Goal: Task Accomplishment & Management: Complete application form

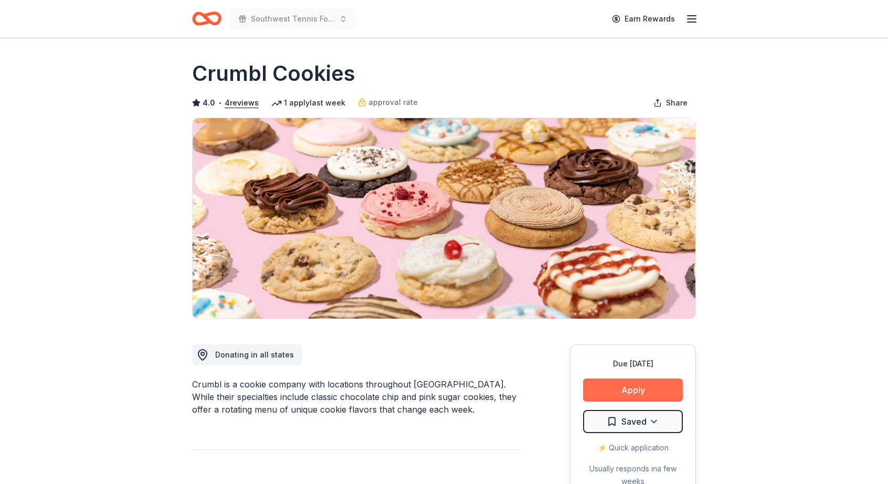
click at [628, 389] on button "Apply" at bounding box center [633, 389] width 100 height 23
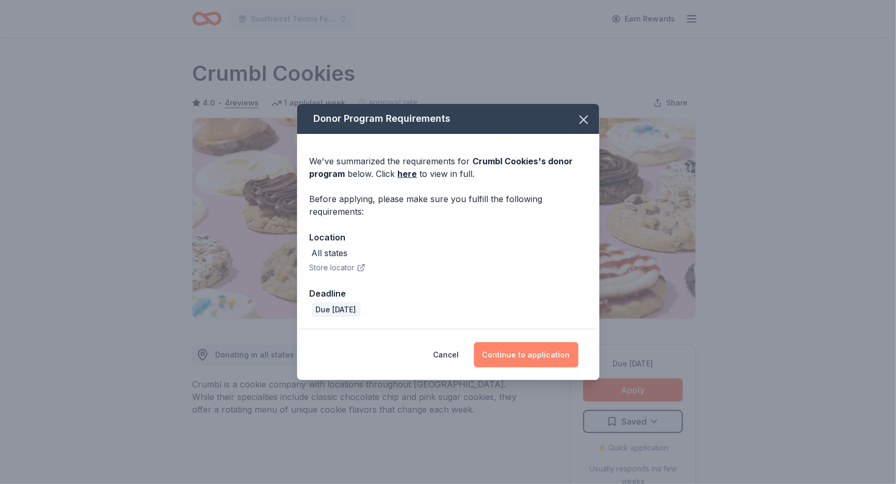
click at [537, 352] on button "Continue to application" at bounding box center [526, 354] width 104 height 25
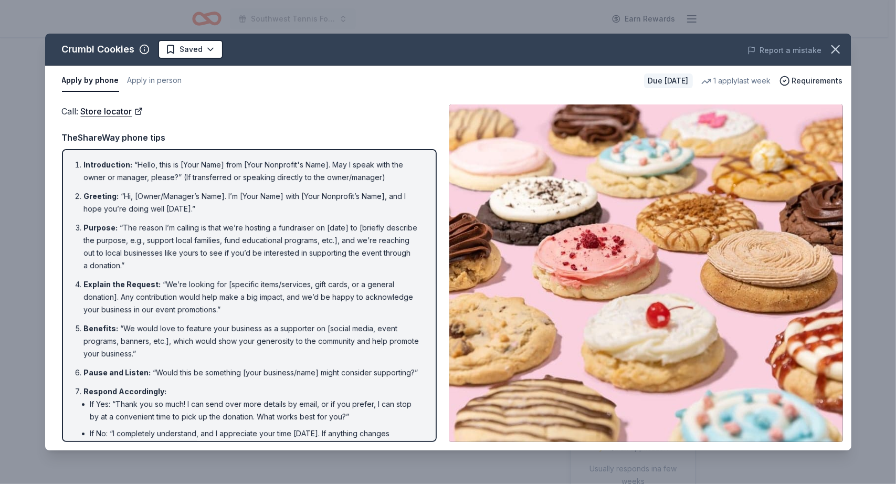
click at [836, 11] on div "Crumbl Cookies Saved Report a mistake Apply by phone Apply in person Due in 17 …" at bounding box center [448, 242] width 896 height 484
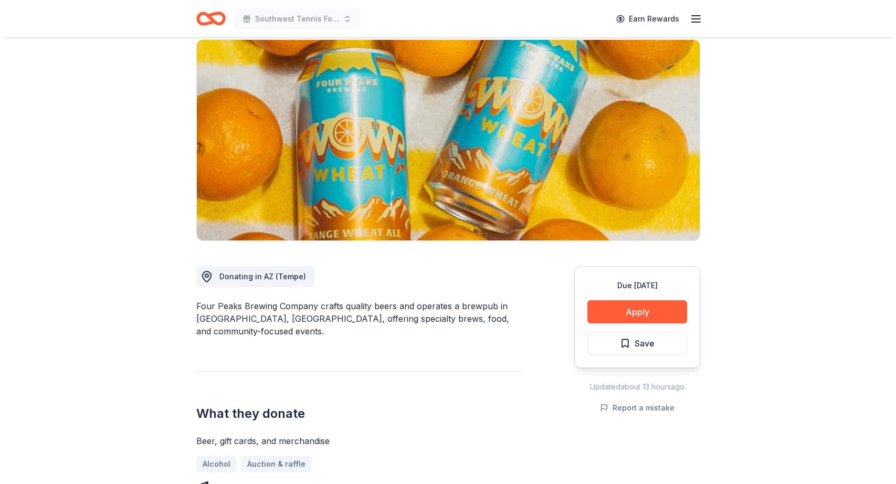
scroll to position [92, 0]
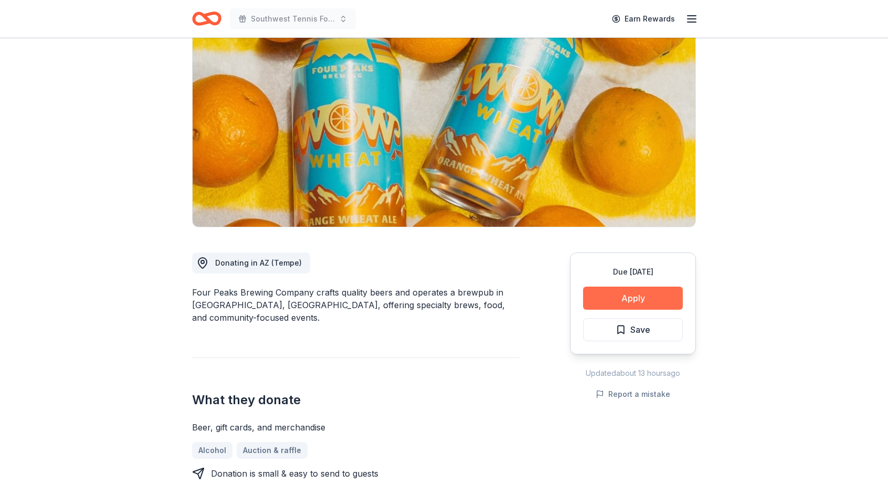
click at [653, 299] on button "Apply" at bounding box center [633, 298] width 100 height 23
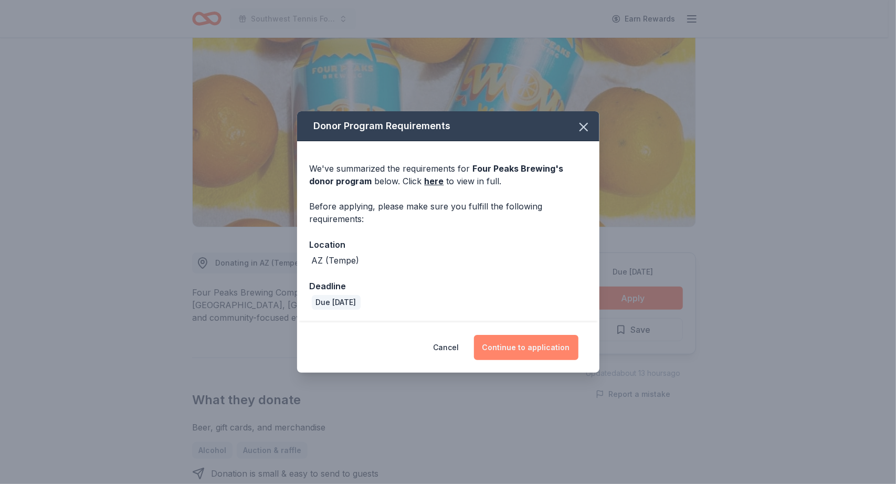
click at [520, 349] on button "Continue to application" at bounding box center [526, 347] width 104 height 25
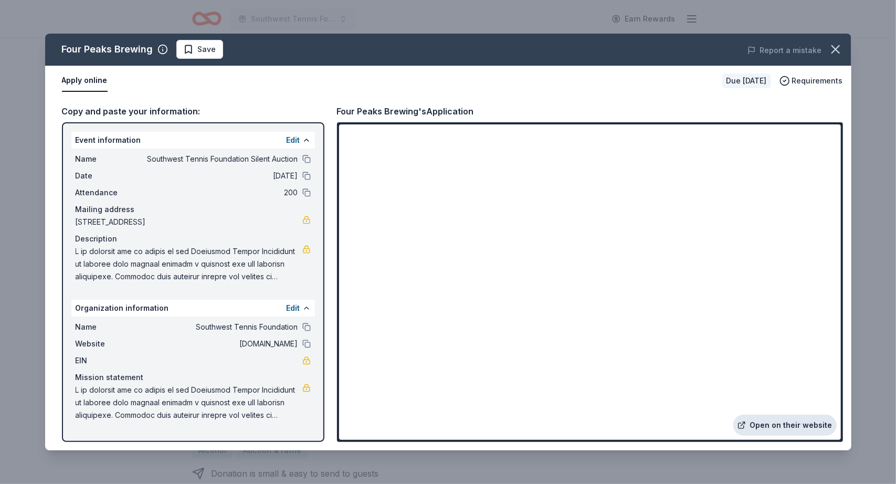
click at [813, 420] on link "Open on their website" at bounding box center [784, 425] width 103 height 21
click at [211, 54] on span "Save" at bounding box center [207, 49] width 18 height 13
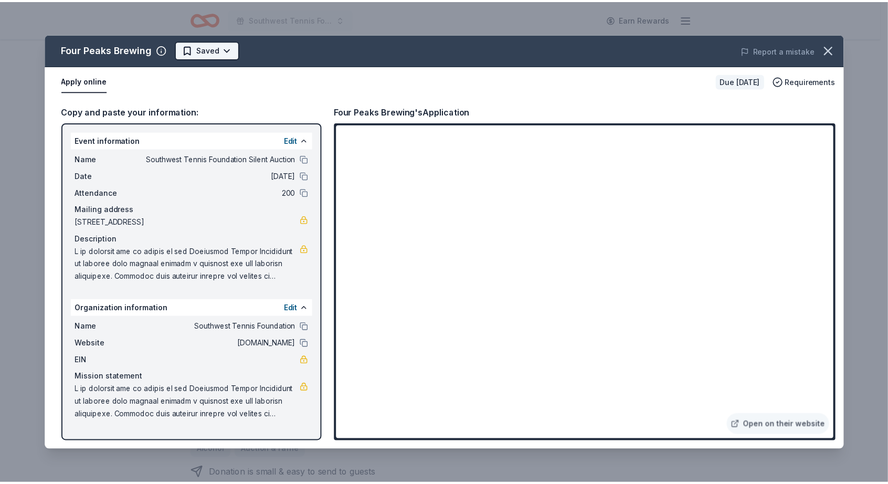
scroll to position [0, 0]
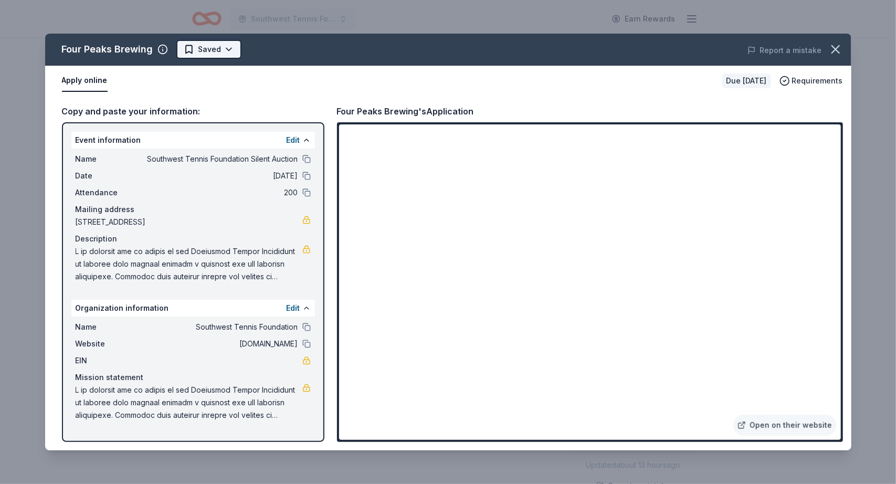
click at [224, 51] on html "Southwest Tennis Foundation Silent Auction Earn Rewards Due in 17 days Share Fo…" at bounding box center [448, 242] width 896 height 484
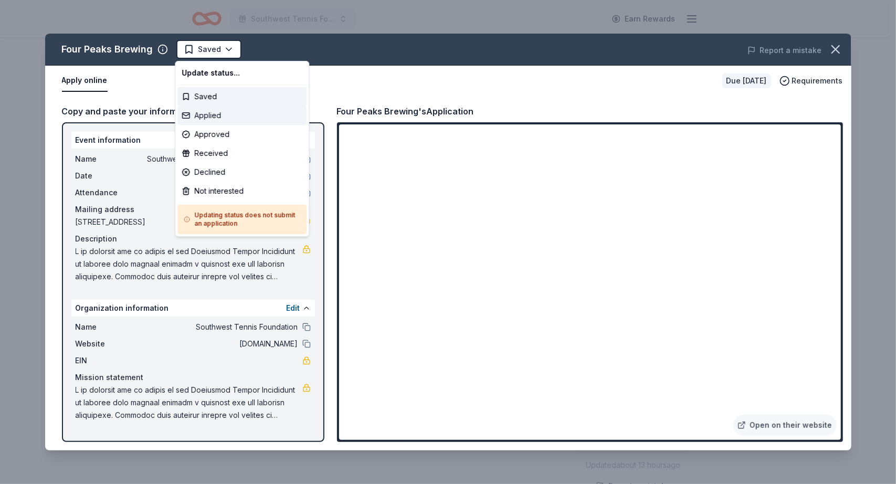
click at [214, 111] on div "Applied" at bounding box center [241, 115] width 129 height 19
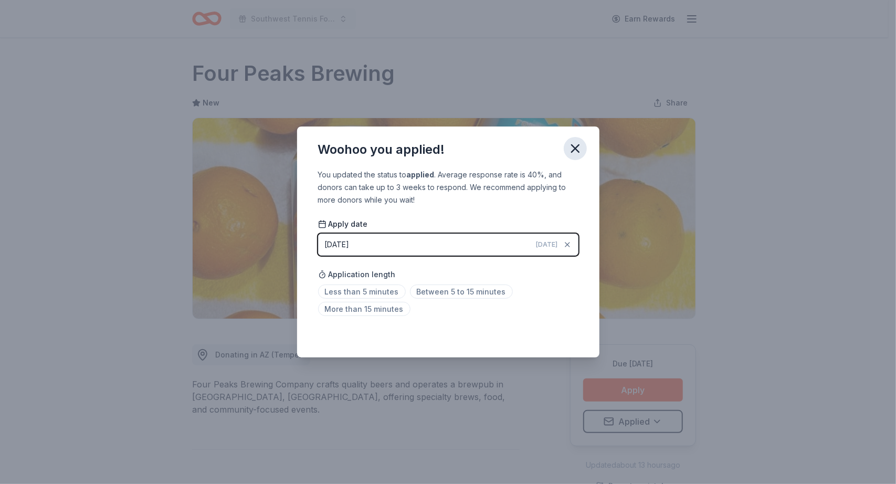
click at [578, 146] on icon "button" at bounding box center [574, 148] width 7 height 7
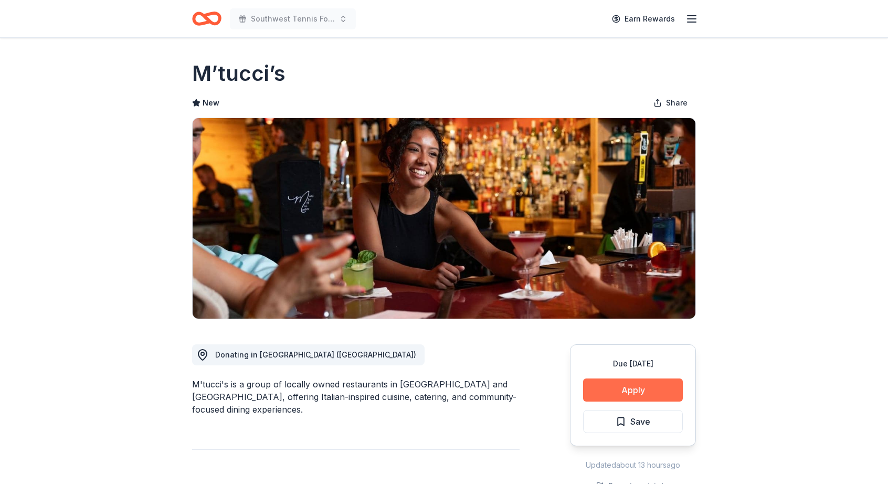
click at [642, 388] on button "Apply" at bounding box center [633, 389] width 100 height 23
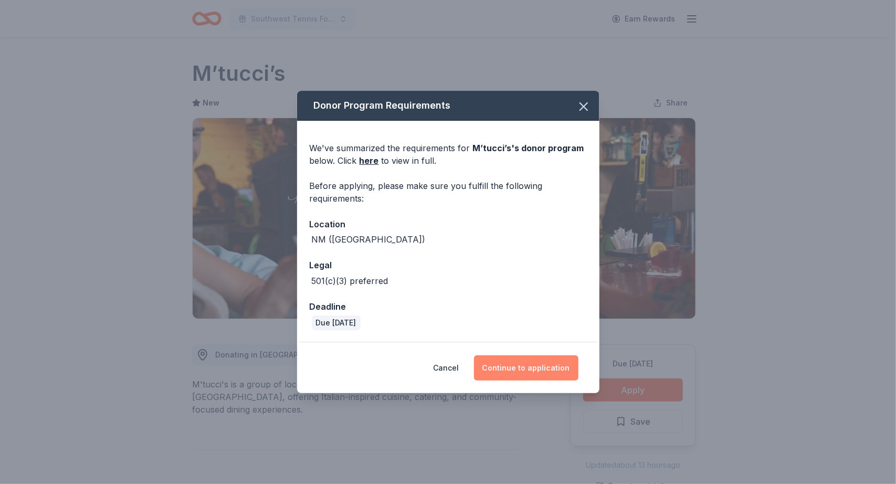
click at [547, 366] on button "Continue to application" at bounding box center [526, 367] width 104 height 25
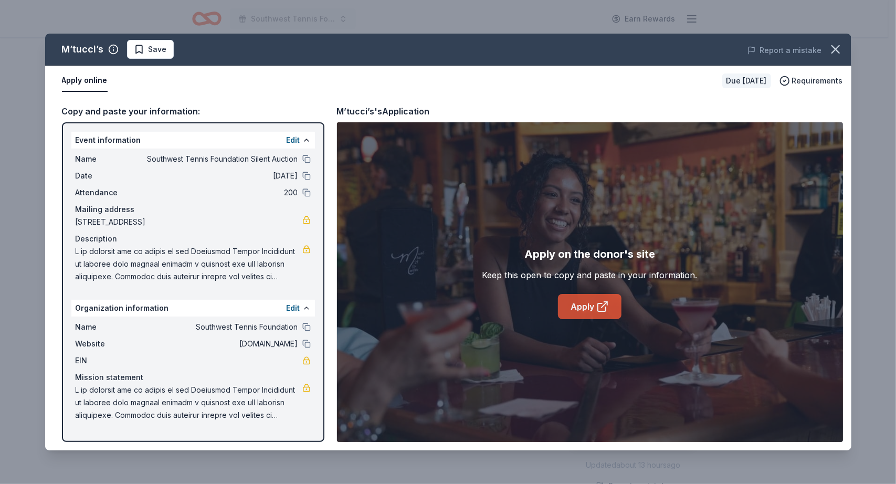
click at [586, 311] on link "Apply" at bounding box center [589, 306] width 63 height 25
click at [162, 49] on span "Save" at bounding box center [158, 49] width 18 height 13
click at [172, 51] on html "Southwest Tennis Foundation Silent Auction Earn Rewards Due [DATE] Share M’tucc…" at bounding box center [448, 242] width 896 height 484
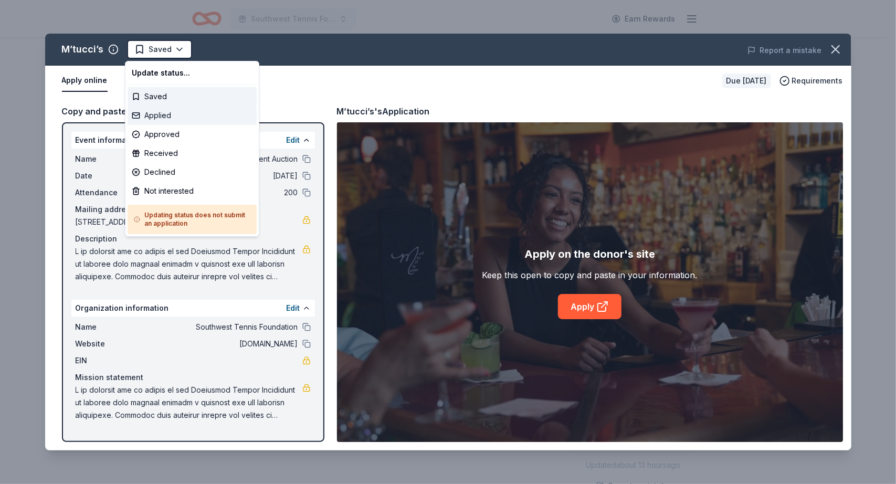
click at [161, 112] on div "Applied" at bounding box center [192, 115] width 129 height 19
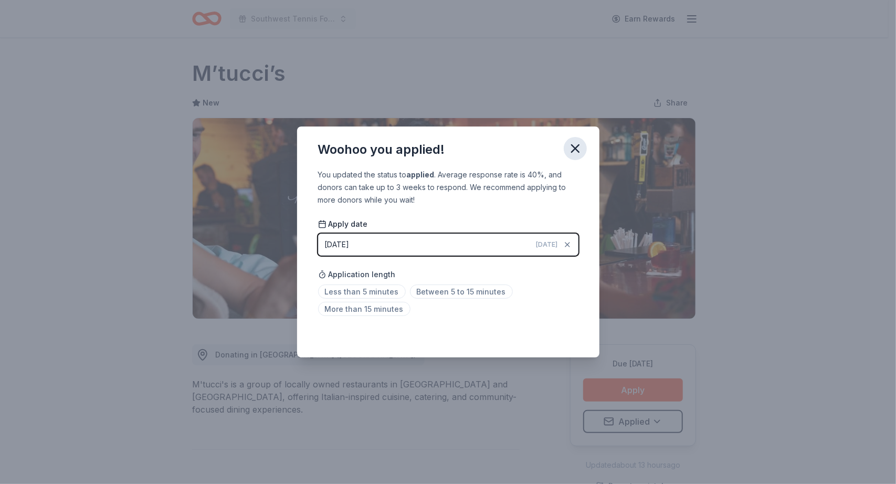
click at [573, 147] on icon "button" at bounding box center [574, 148] width 7 height 7
